Goal: Task Accomplishment & Management: Manage account settings

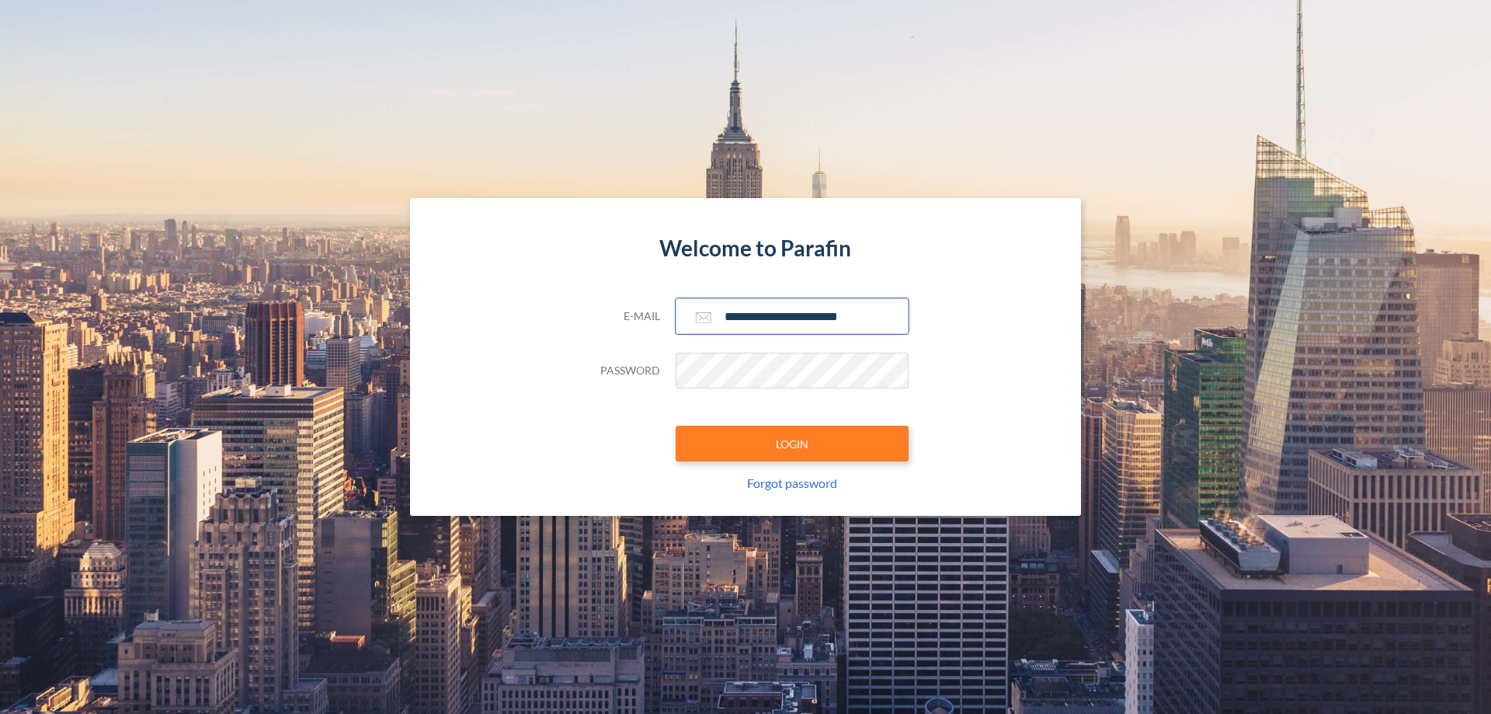
type input "**********"
click at [792, 443] on button "LOGIN" at bounding box center [792, 444] width 233 height 36
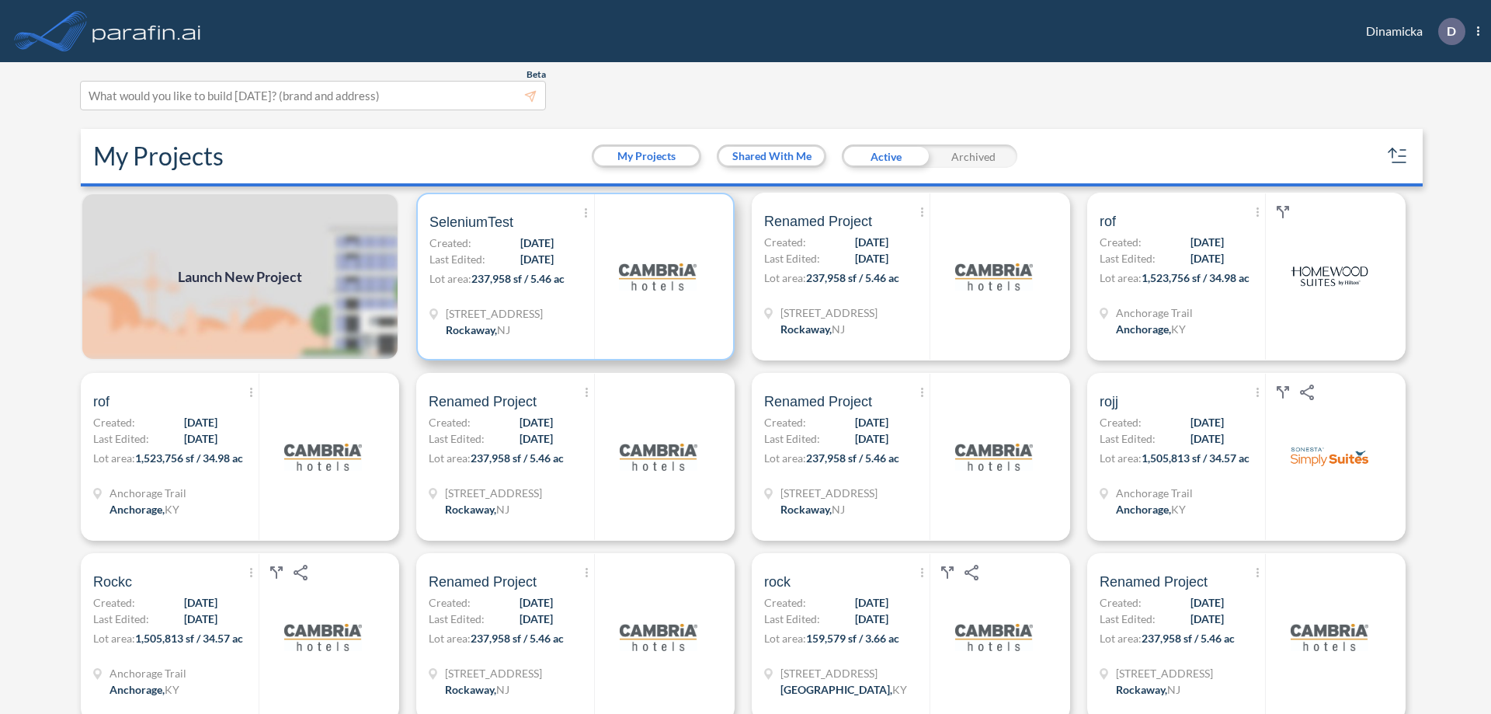
scroll to position [4, 0]
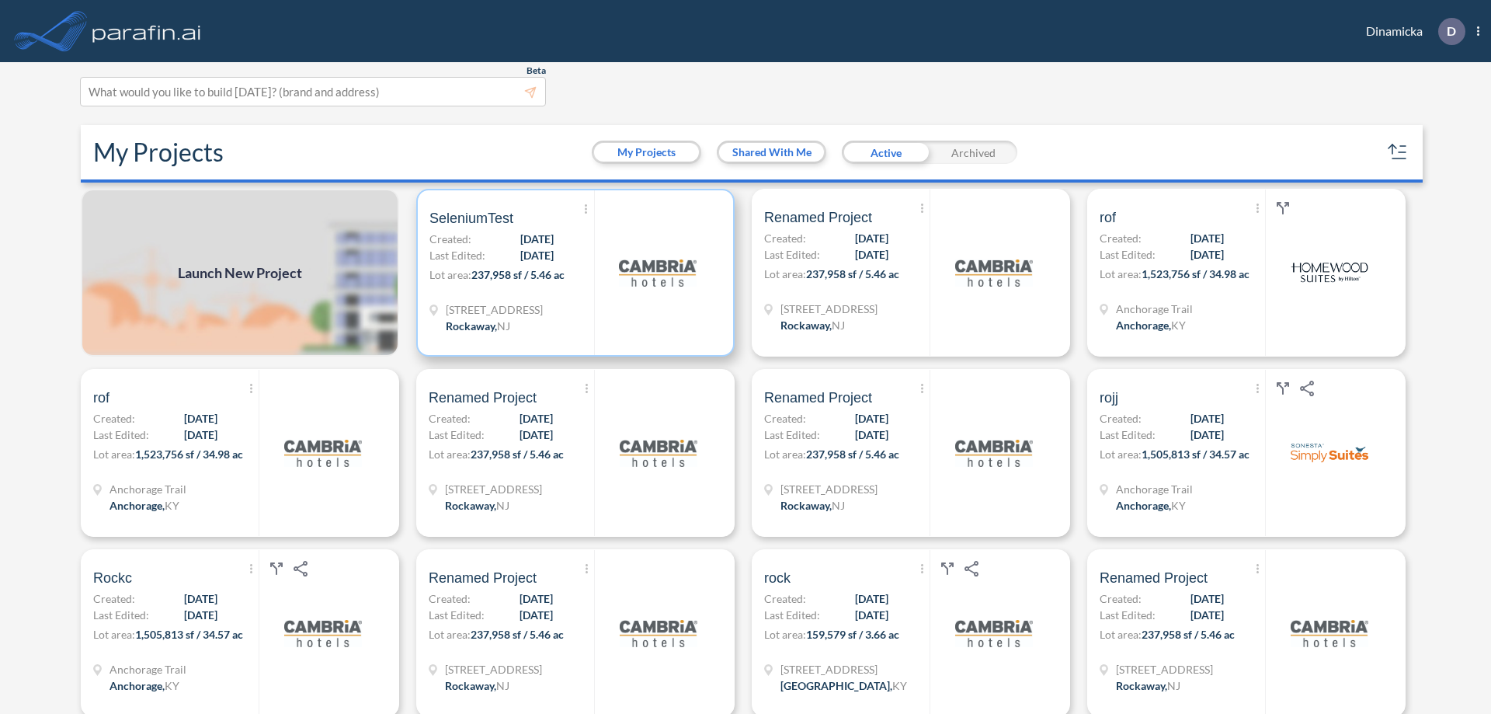
click at [572, 273] on p "Lot area: 237,958 sf / 5.46 ac" at bounding box center [511, 277] width 165 height 23
